Goal: Check status

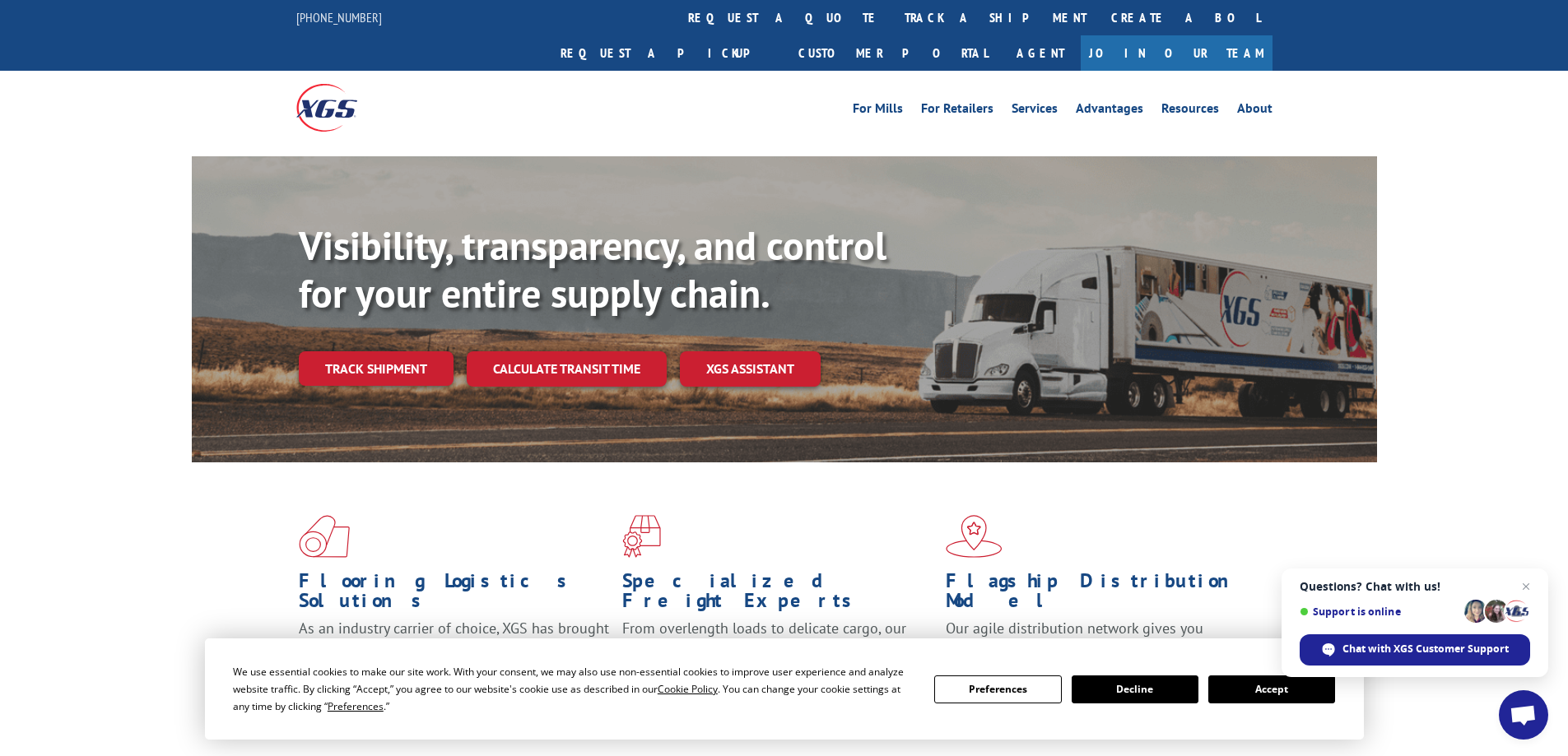
click at [1490, 248] on div "Visibility, transparency, and control for your entire supply chain. Track shipm…" at bounding box center [784, 325] width 1568 height 338
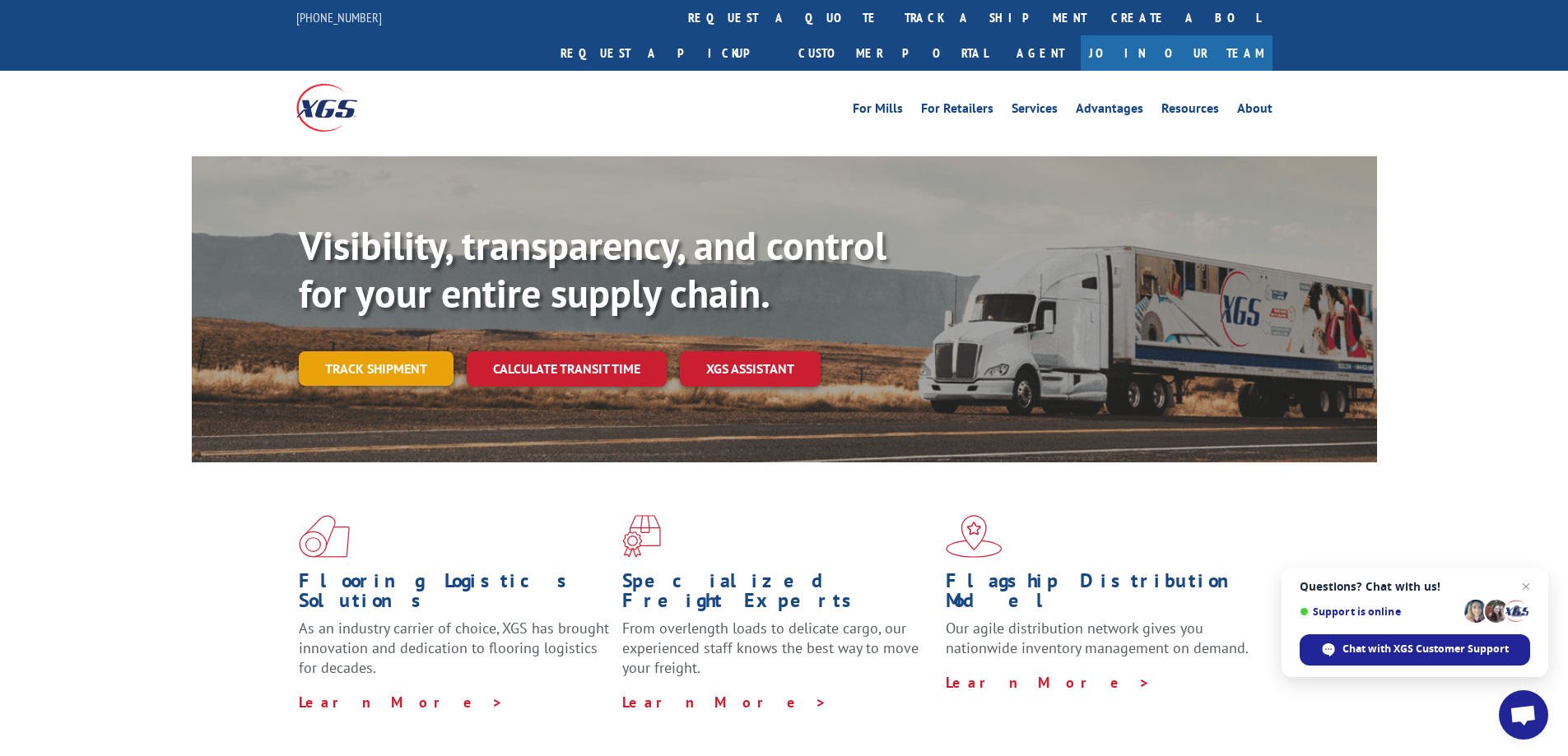
click at [417, 352] on link "Track shipment" at bounding box center [376, 369] width 155 height 35
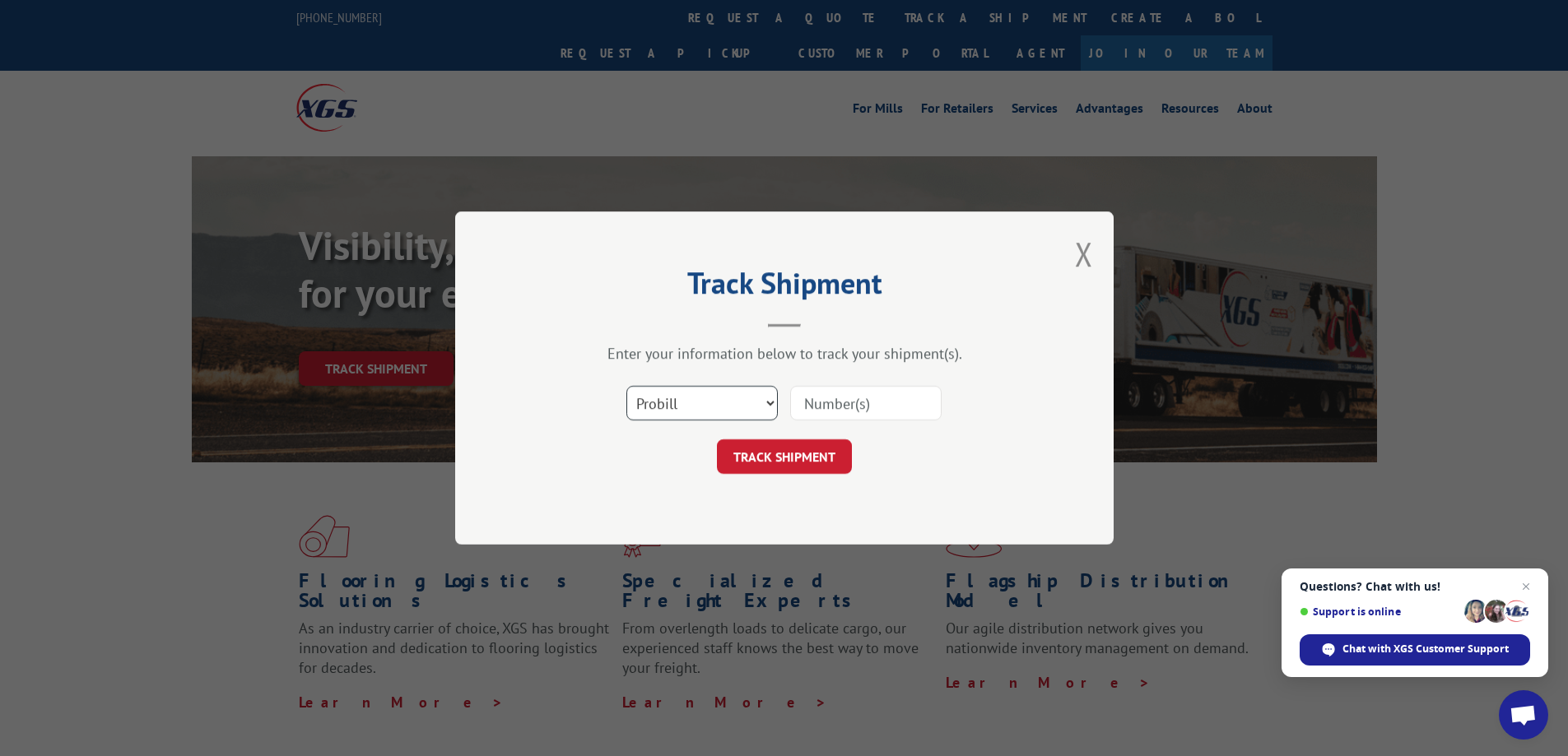
click at [730, 403] on select "Select category... Probill BOL PO" at bounding box center [702, 403] width 151 height 35
select select "bol"
click at [626, 386] on select "Select category... Probill BOL PO" at bounding box center [702, 403] width 151 height 35
click at [849, 402] on input at bounding box center [866, 403] width 151 height 35
paste input "472387"
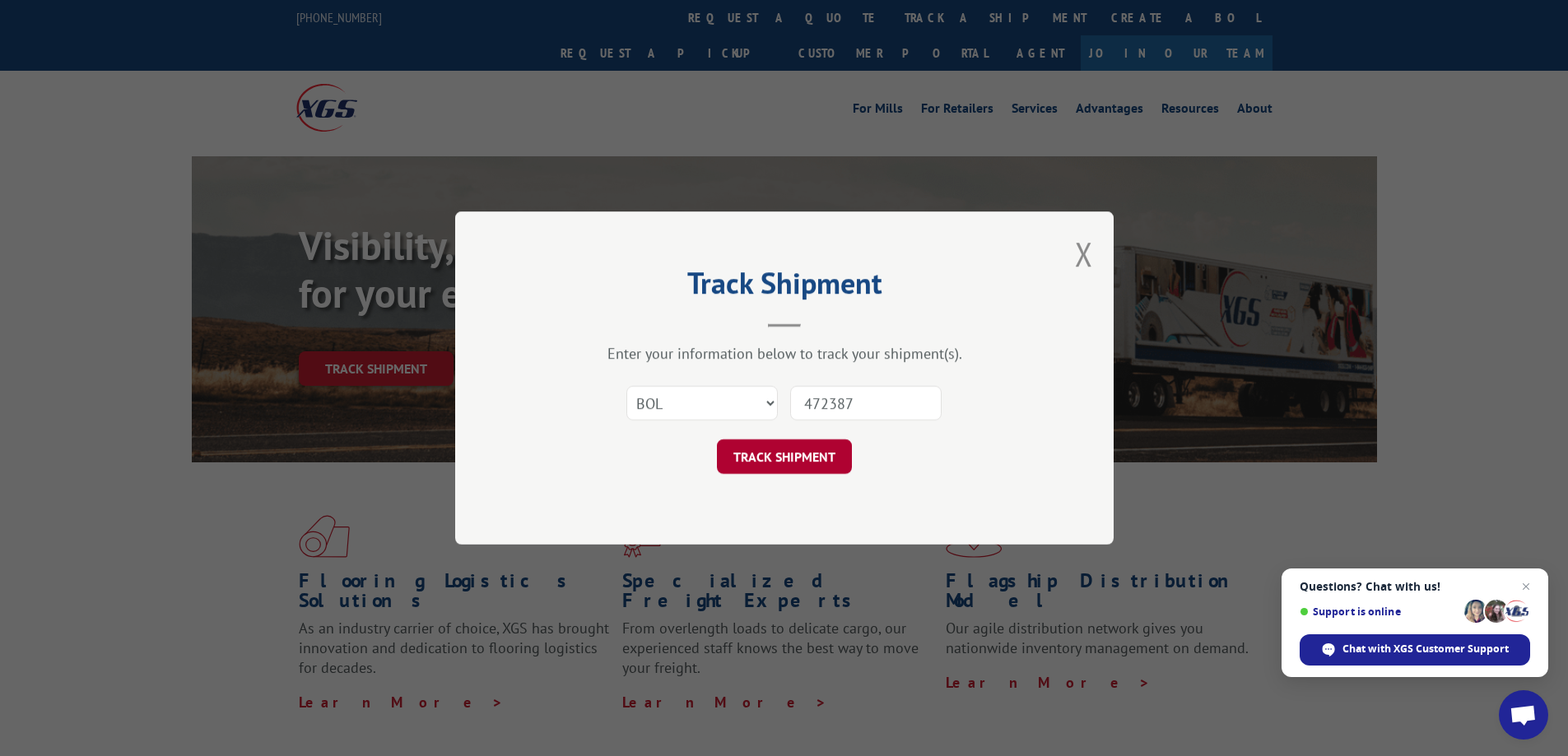
type input "472387"
click at [824, 463] on button "TRACK SHIPMENT" at bounding box center [784, 456] width 135 height 35
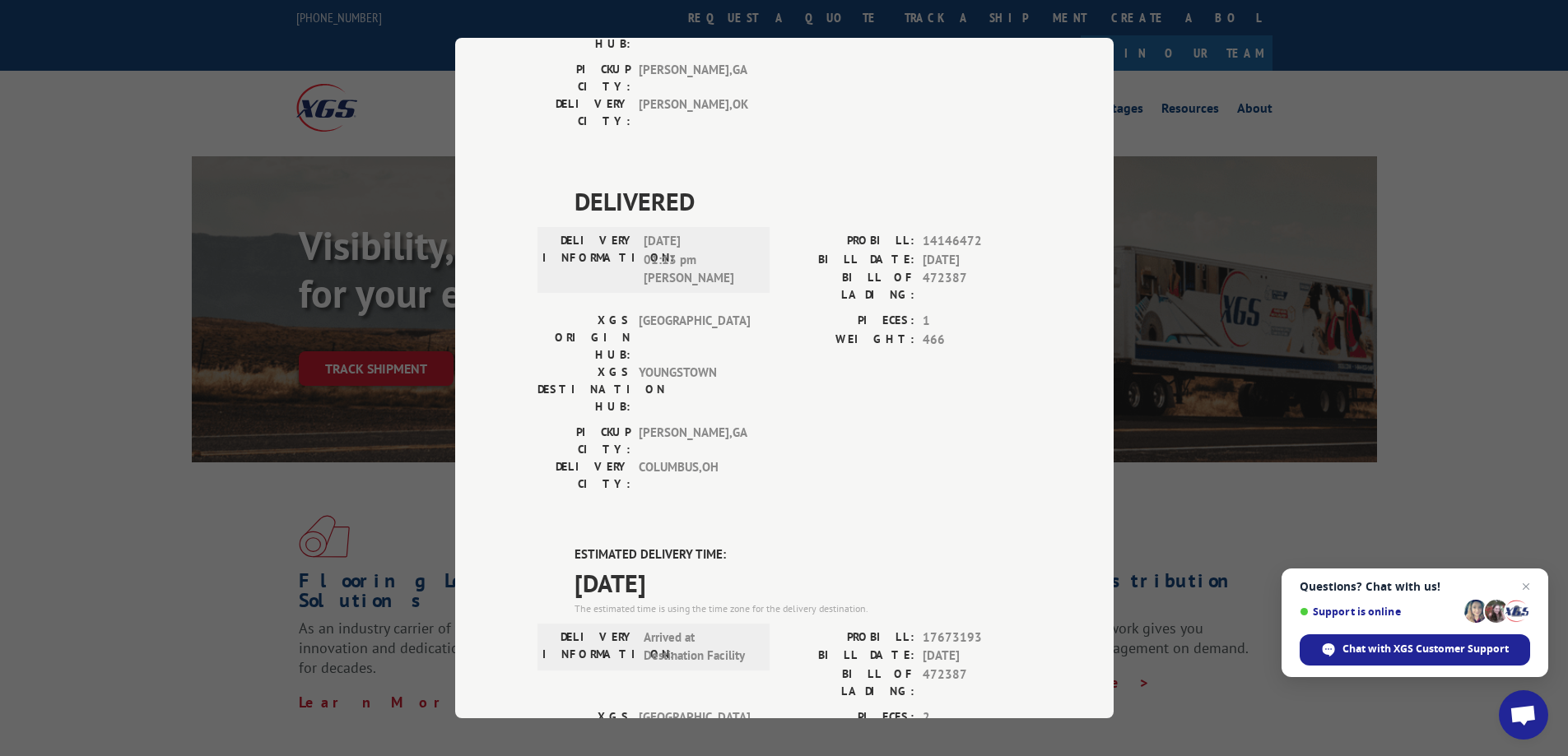
scroll to position [1040, 0]
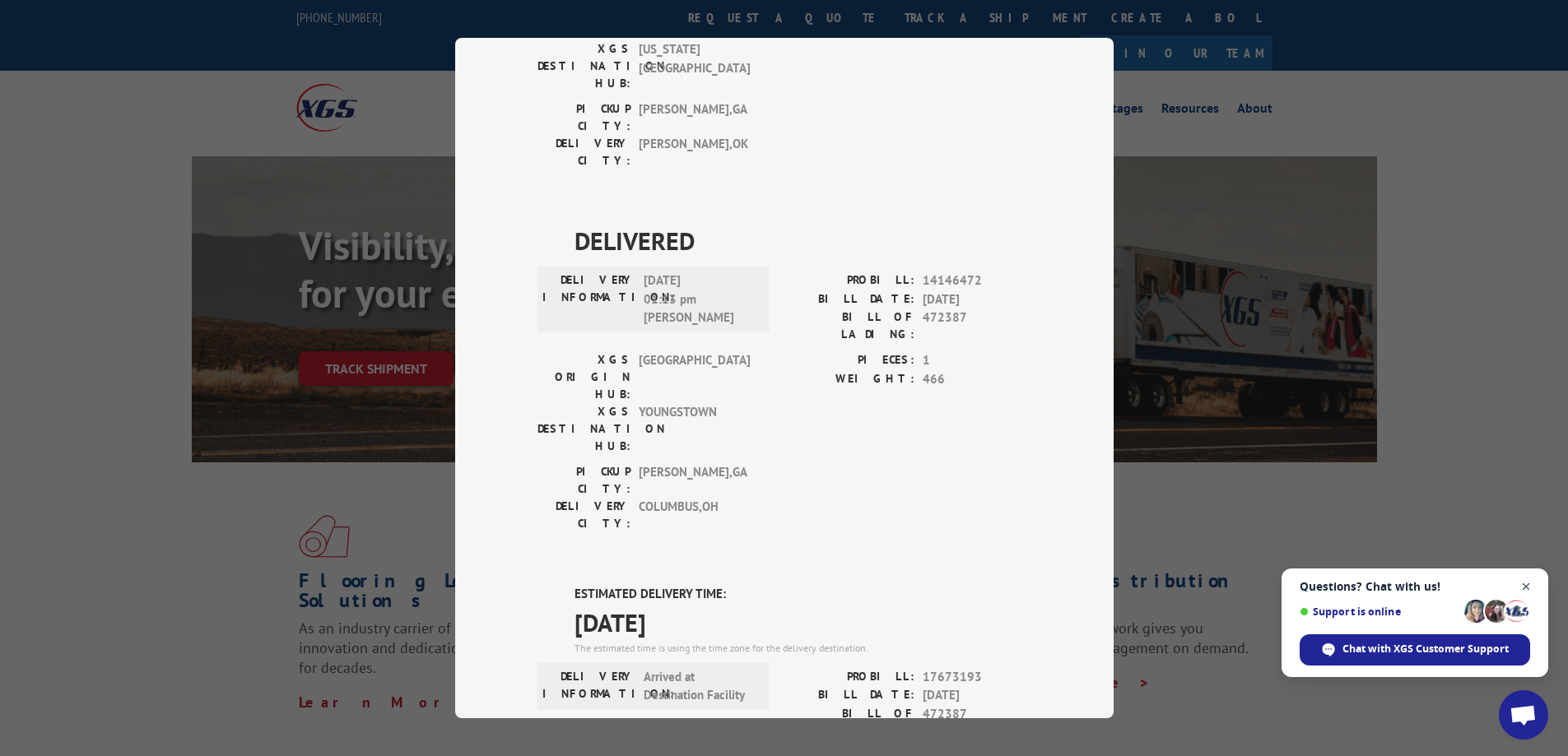
click at [1522, 586] on span "Close chat" at bounding box center [1526, 587] width 20 height 20
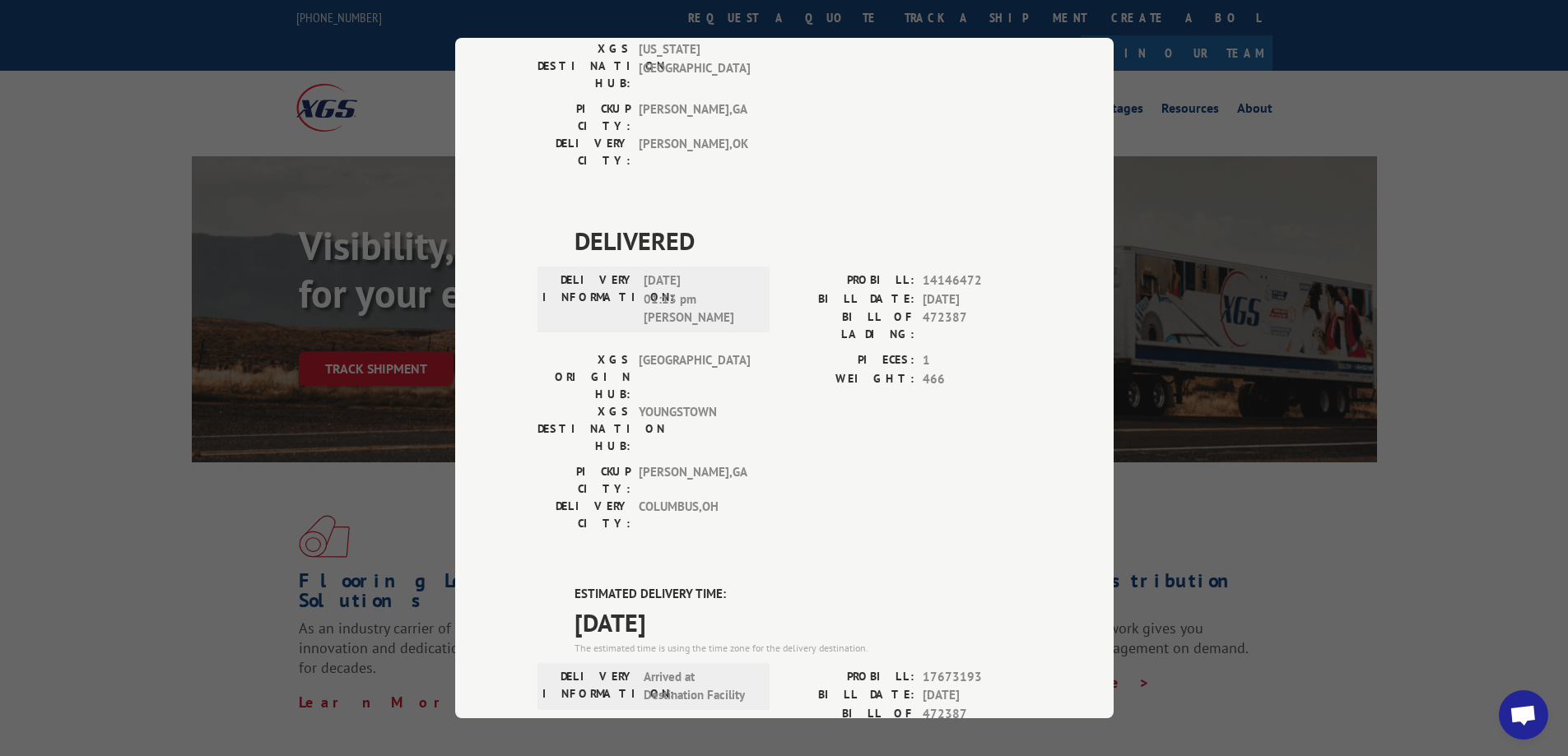
drag, startPoint x: 564, startPoint y: 228, endPoint x: 709, endPoint y: 230, distance: 145.0
click at [1315, 91] on div "Track Shipment DELIVERED DELIVERY INFORMATION: PROBILL: 6854293 BILL DATE: 07/1…" at bounding box center [784, 378] width 1568 height 756
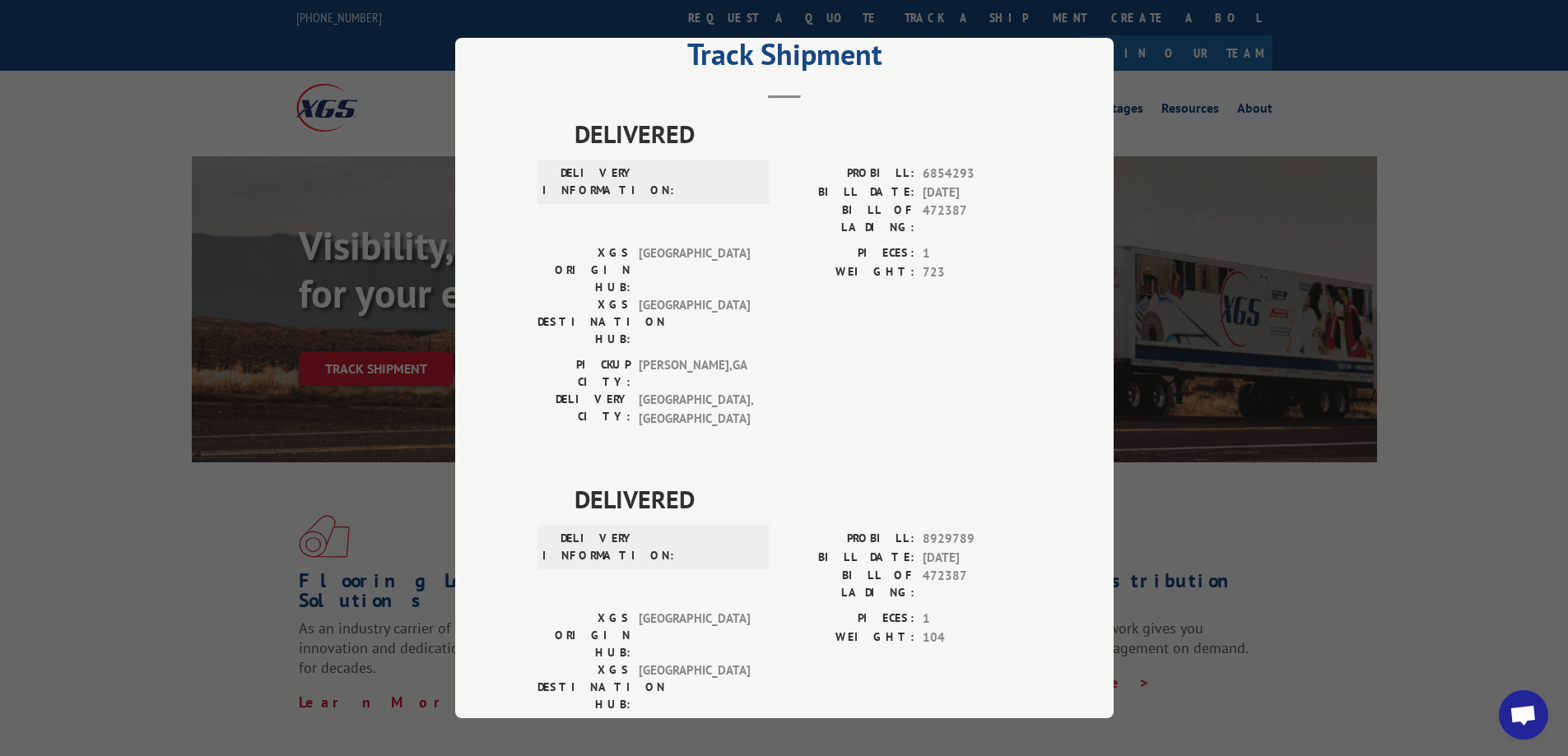
scroll to position [0, 0]
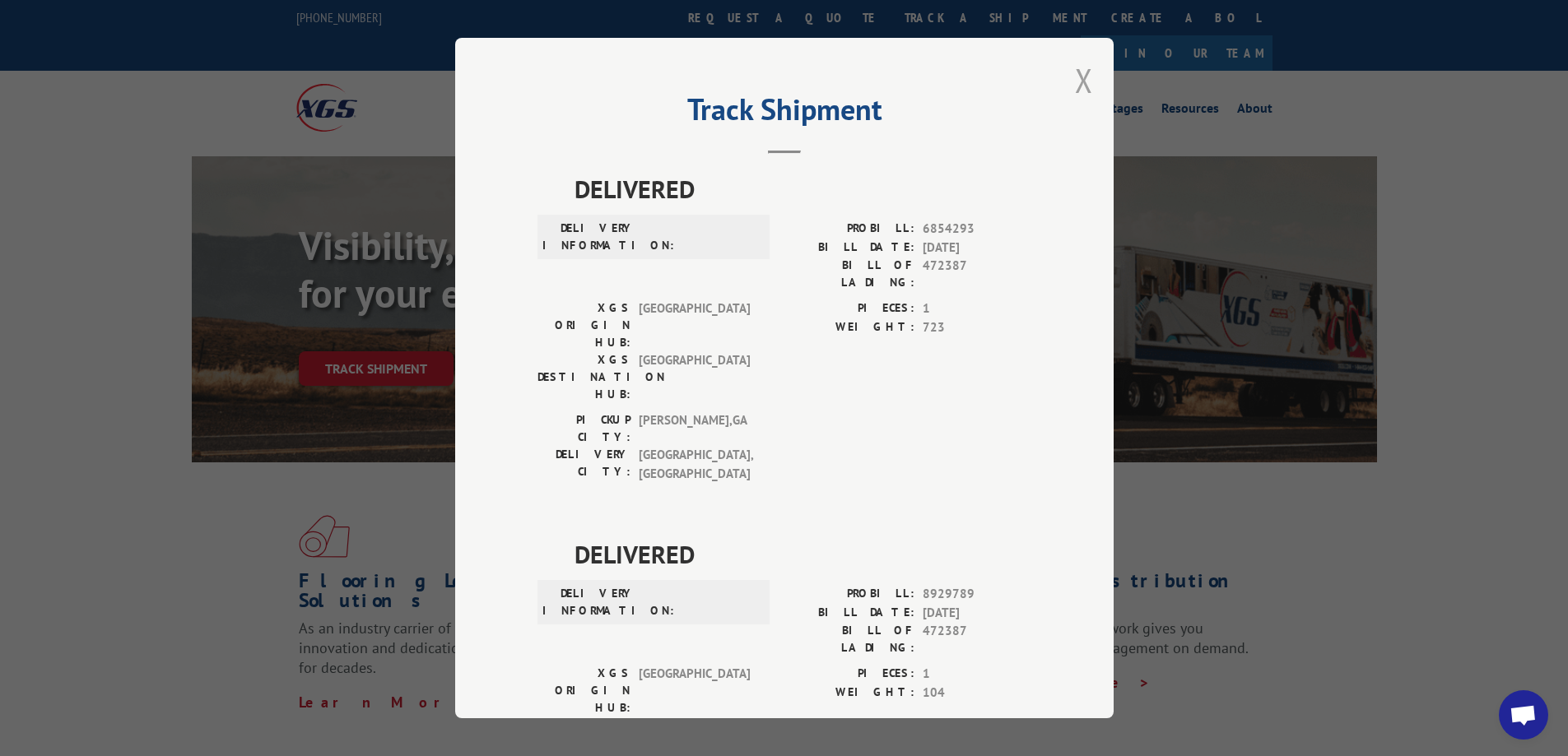
click at [1080, 82] on button "Close modal" at bounding box center [1083, 80] width 18 height 43
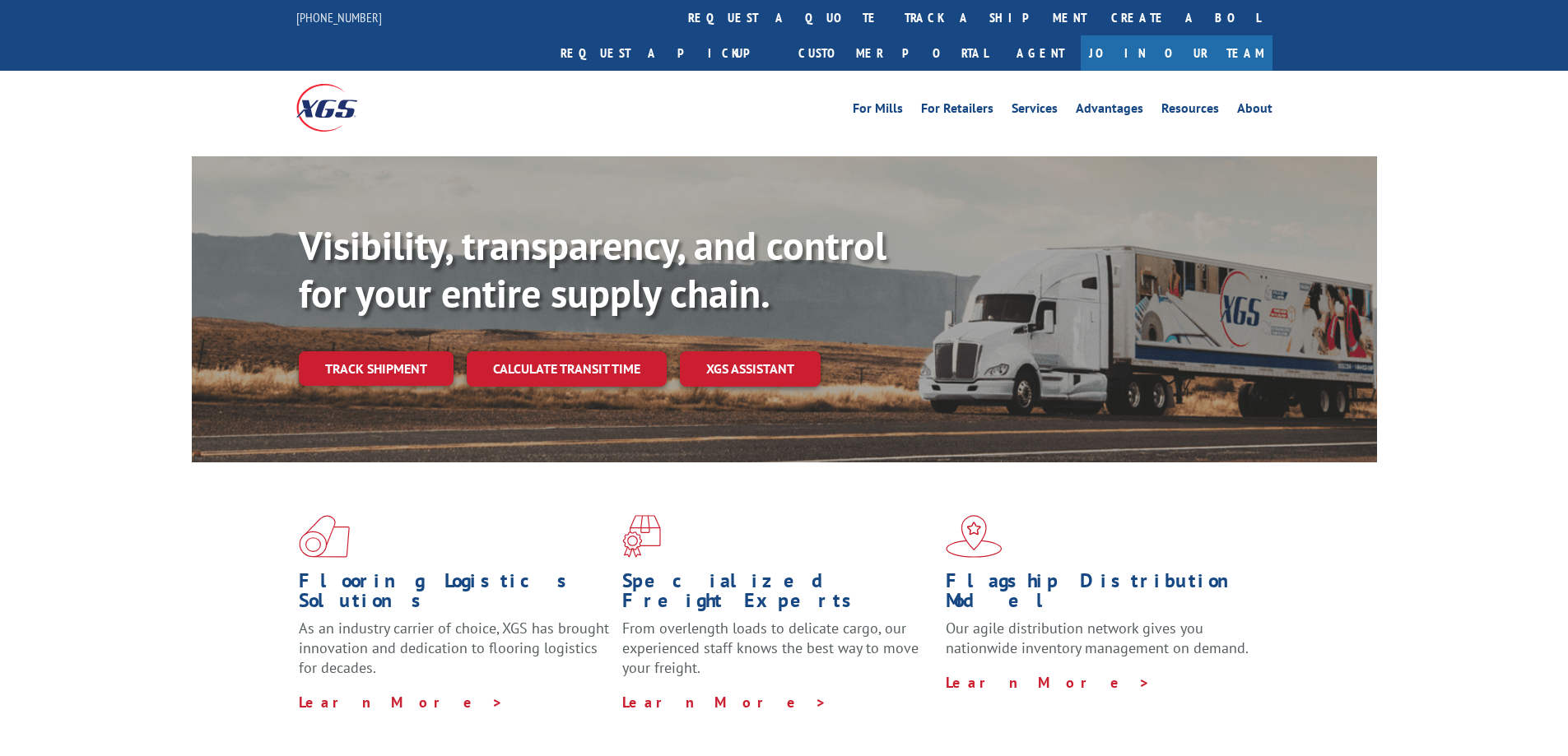
click at [375, 352] on link "Track shipment" at bounding box center [376, 369] width 155 height 35
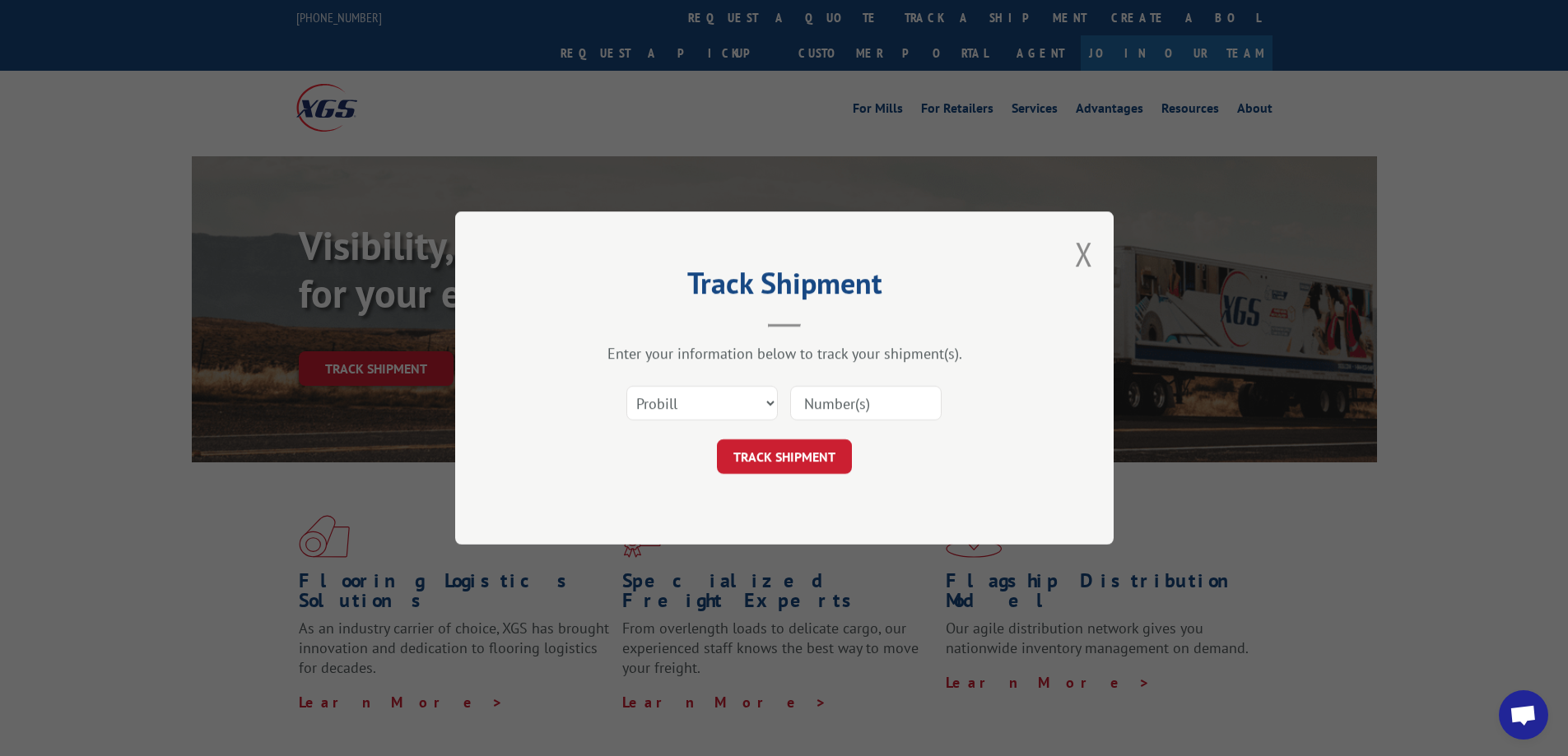
click at [867, 407] on input at bounding box center [866, 403] width 151 height 35
paste input "472387"
type input "472387"
click at [830, 454] on button "TRACK SHIPMENT" at bounding box center [784, 456] width 135 height 35
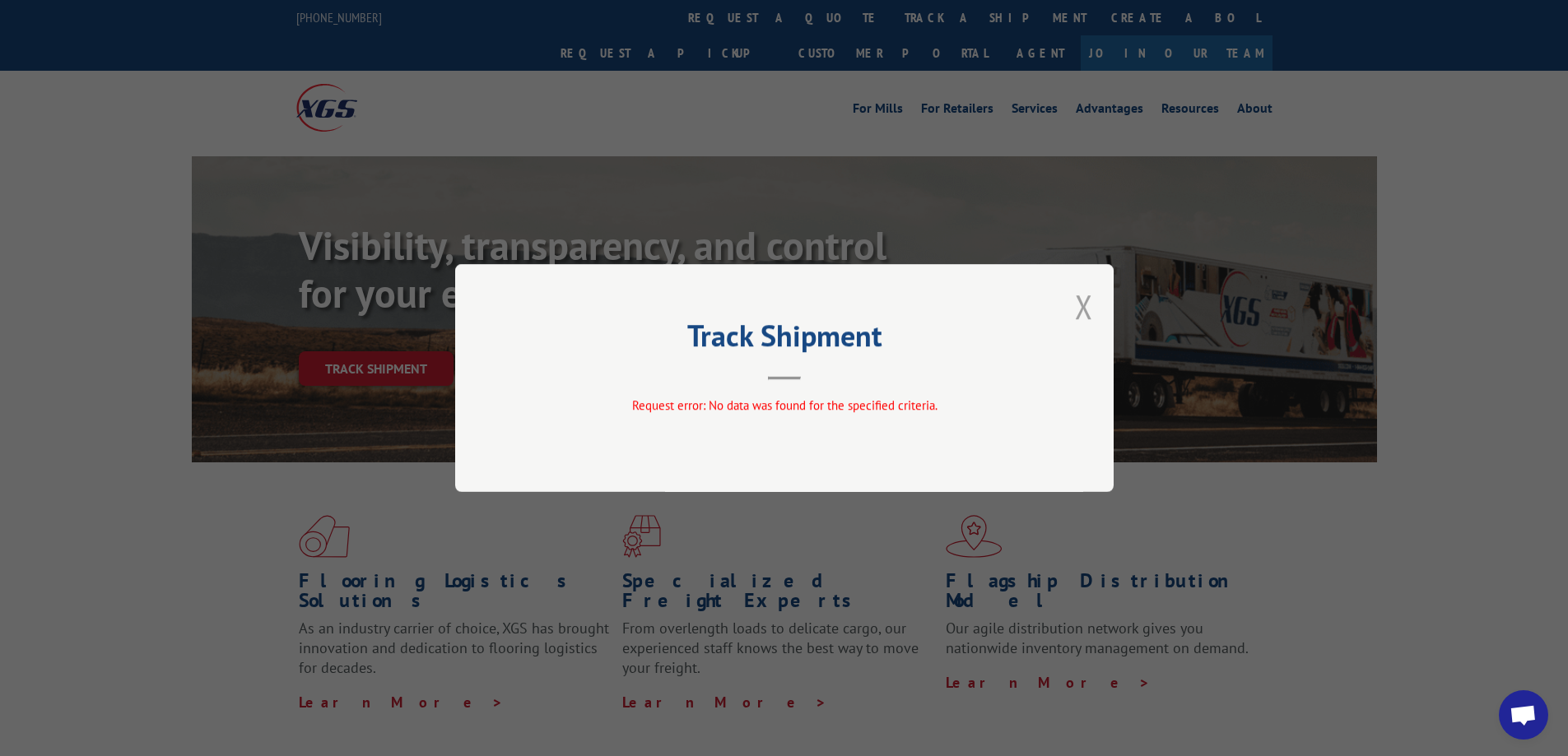
click at [1080, 310] on button "Close modal" at bounding box center [1083, 306] width 18 height 43
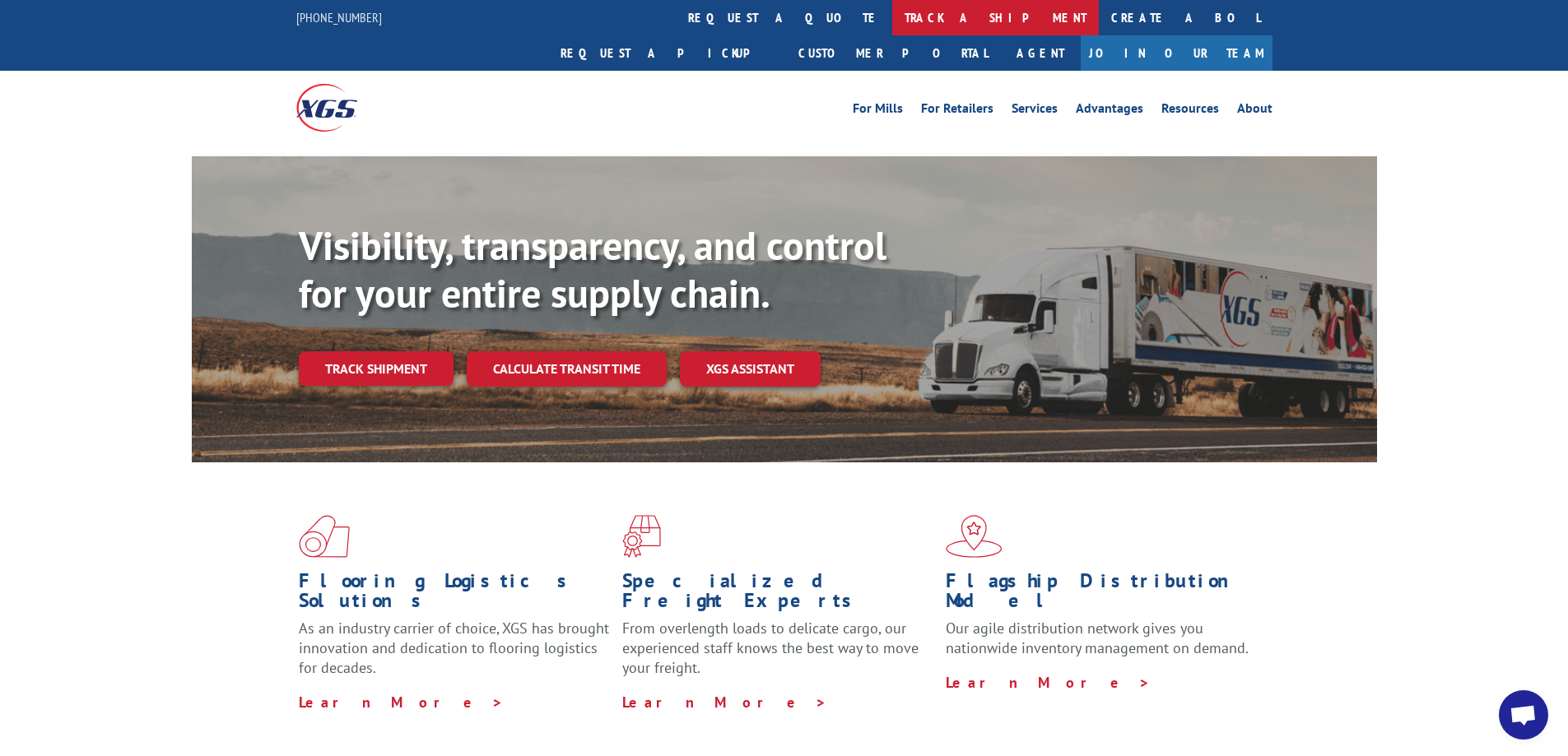
click at [892, 19] on link "track a shipment" at bounding box center [995, 18] width 206 height 36
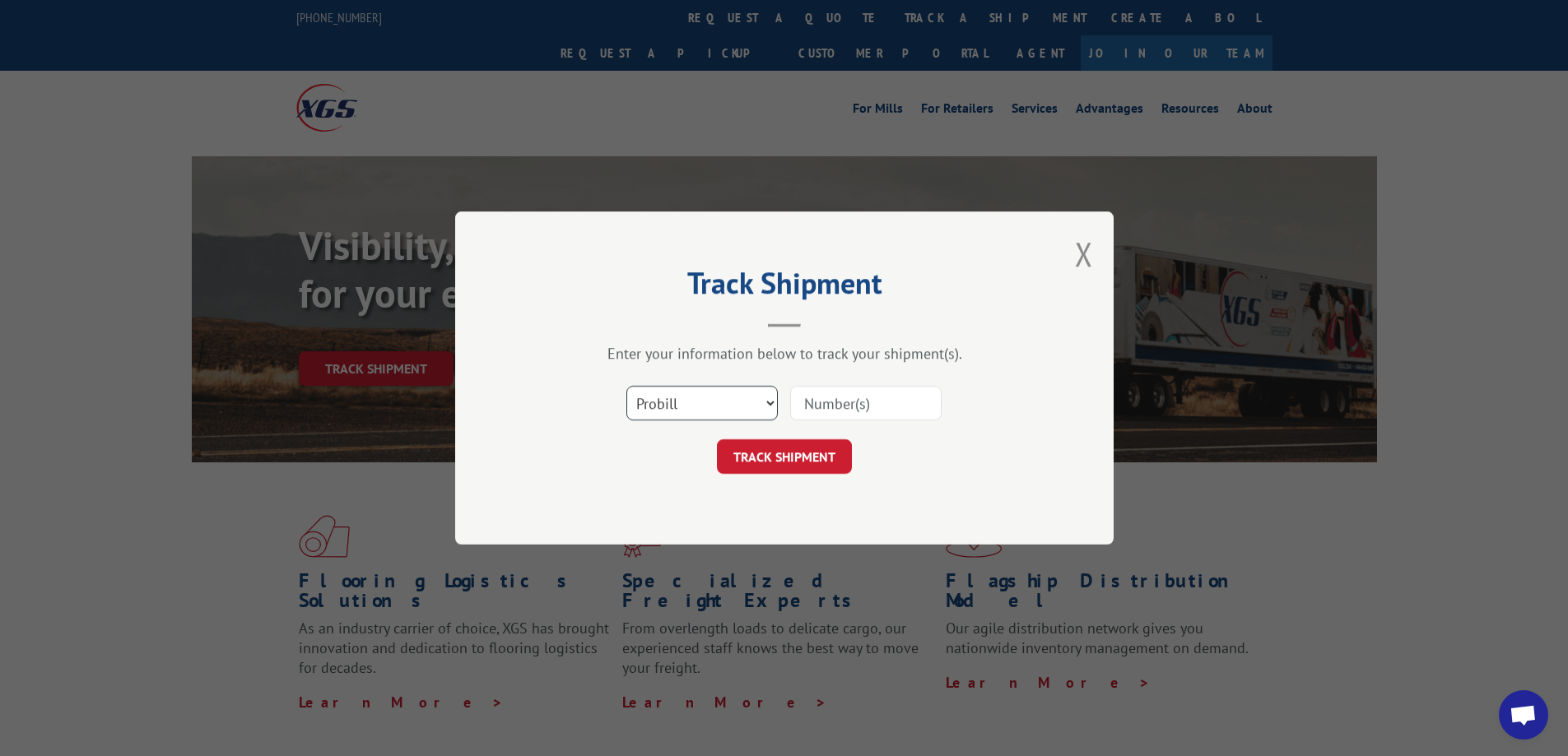
click at [652, 406] on select "Select category... Probill BOL PO" at bounding box center [702, 403] width 151 height 35
select select "bol"
click at [626, 386] on select "Select category... Probill BOL PO" at bounding box center [702, 403] width 151 height 35
click at [831, 402] on input at bounding box center [866, 403] width 151 height 35
paste input "472387"
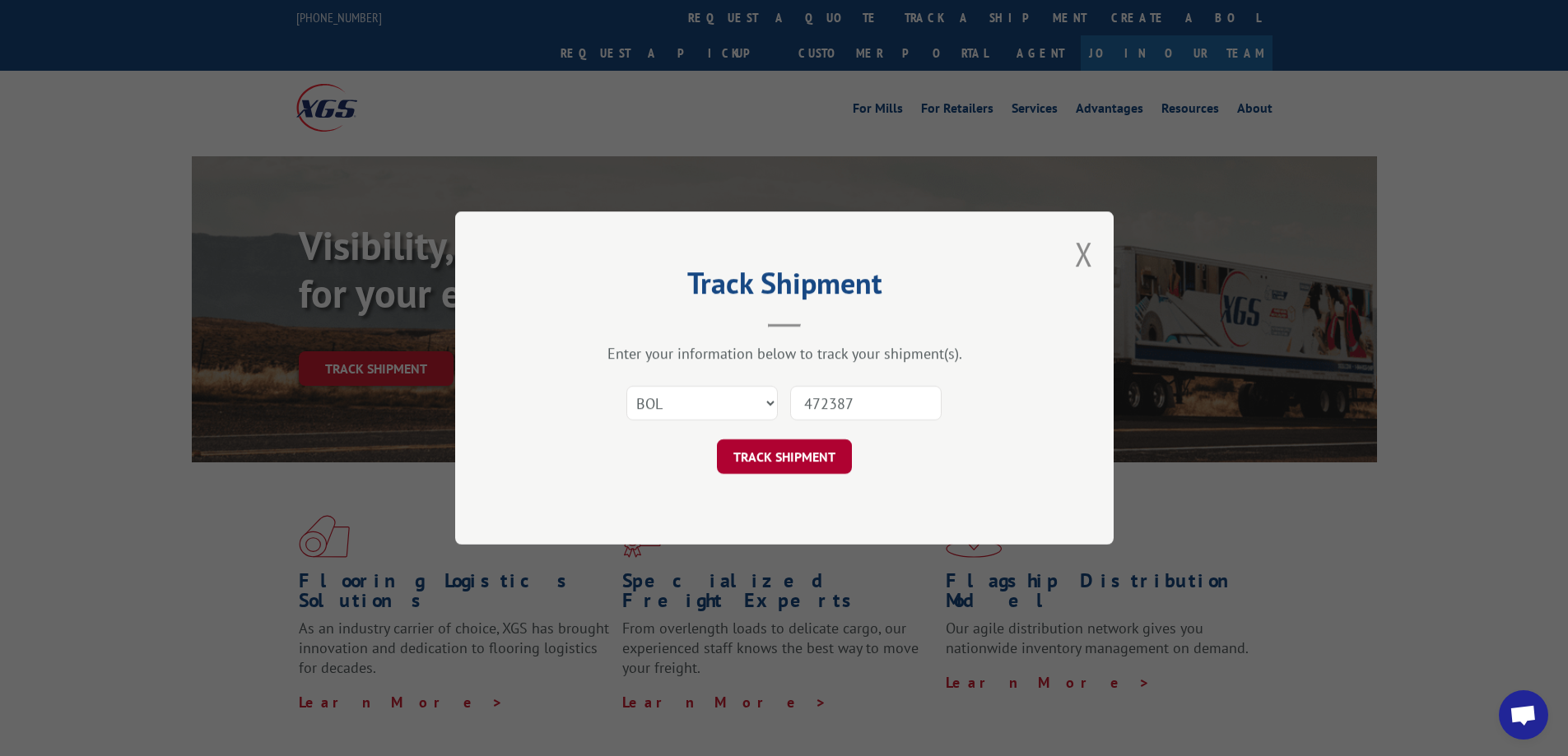
type input "472387"
click at [801, 460] on button "TRACK SHIPMENT" at bounding box center [784, 456] width 135 height 35
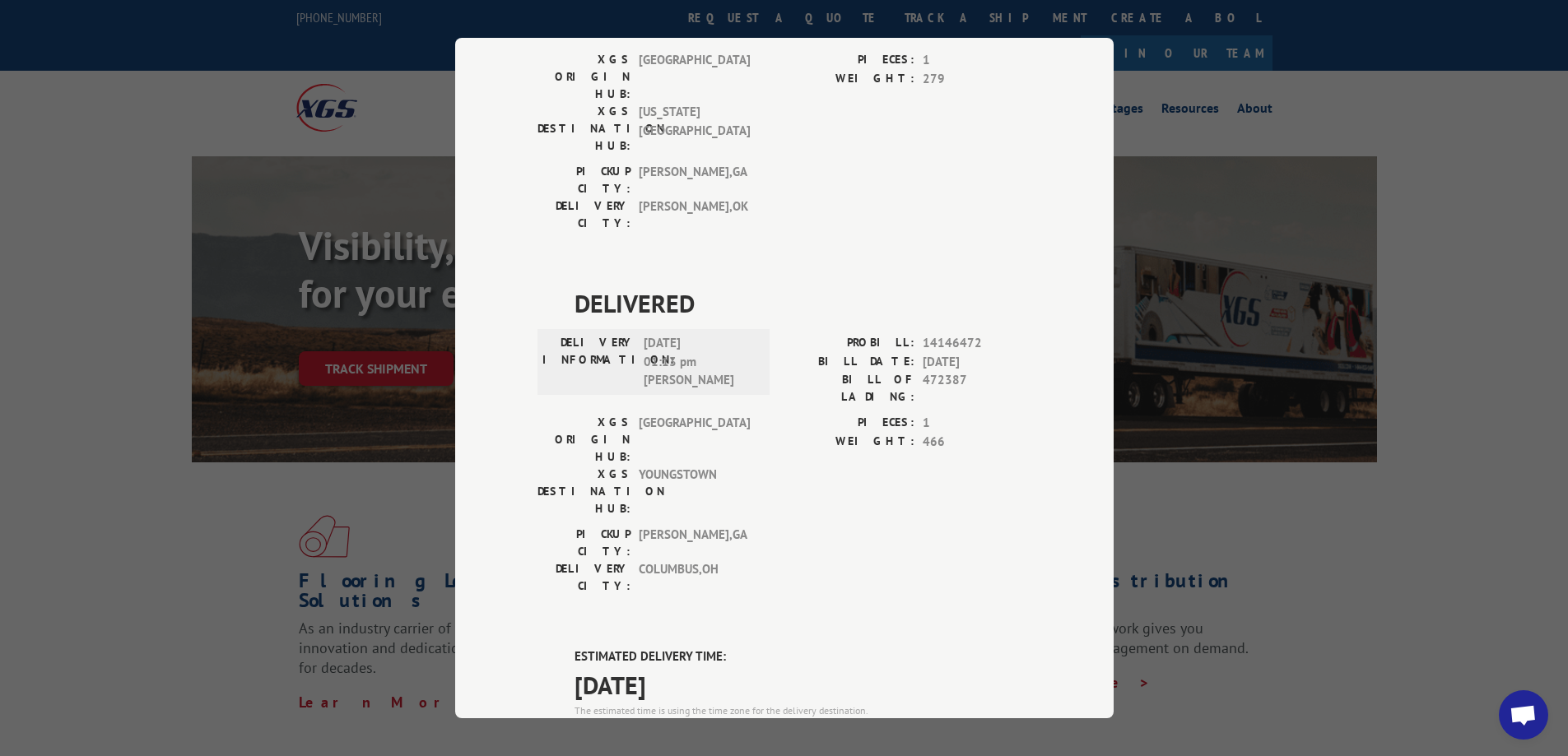
scroll to position [1122, 0]
